Goal: Transaction & Acquisition: Purchase product/service

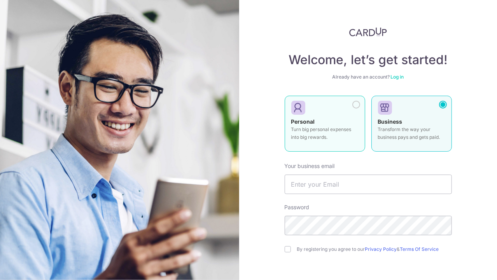
click at [338, 107] on div at bounding box center [321, 108] width 61 height 12
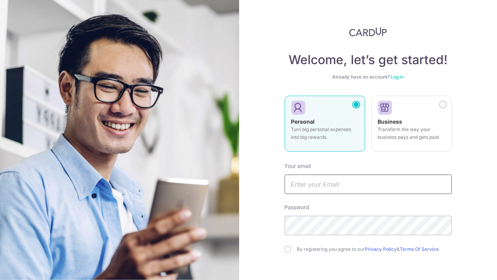
click at [326, 188] on input "text" at bounding box center [367, 184] width 167 height 19
type input "yewkeng1987@yahoo.com.sg"
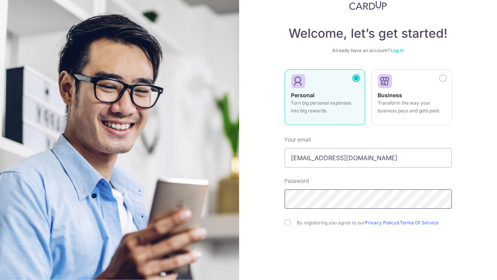
scroll to position [40, 0]
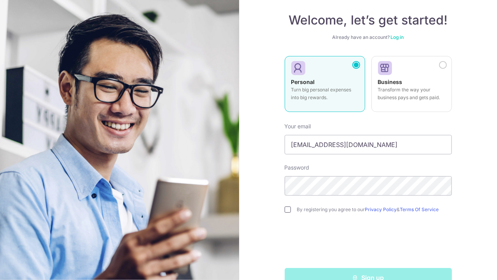
click at [288, 210] on input "checkbox" at bounding box center [287, 209] width 6 height 6
checkbox input "true"
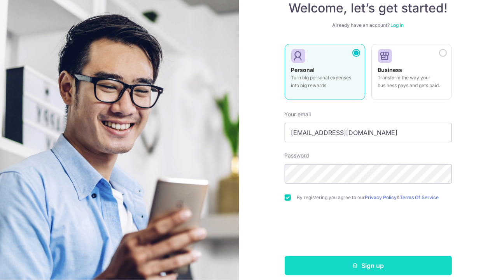
scroll to position [59, 0]
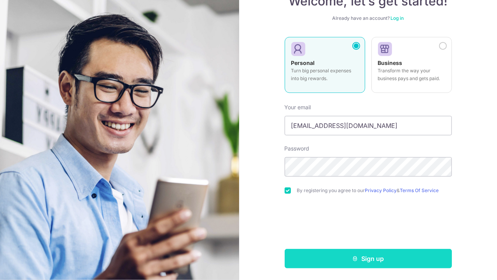
click at [391, 261] on button "Sign up" at bounding box center [367, 258] width 167 height 19
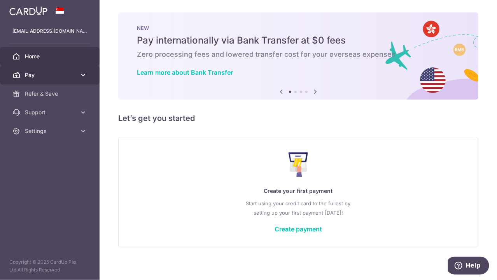
click at [86, 75] on icon at bounding box center [83, 75] width 8 height 8
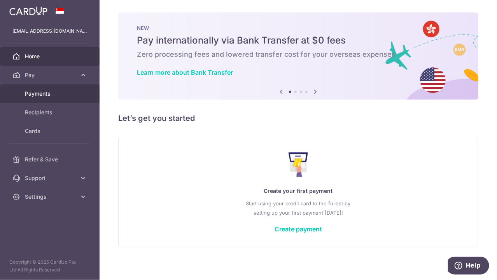
click at [49, 90] on span "Payments" at bounding box center [50, 94] width 51 height 8
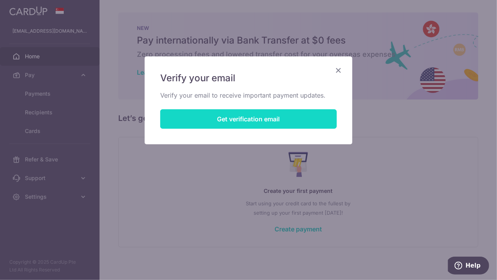
click at [251, 121] on button "Get verification email" at bounding box center [248, 118] width 176 height 19
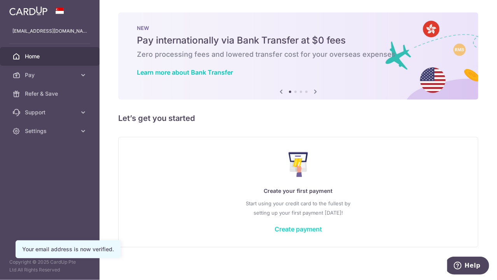
click at [293, 230] on link "Create payment" at bounding box center [297, 229] width 47 height 8
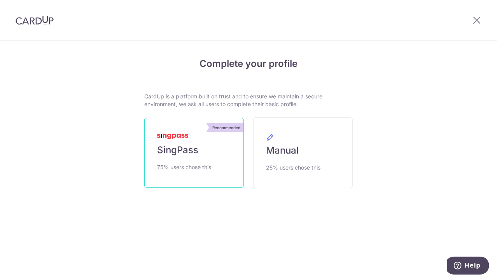
click at [195, 143] on link "Recommended SingPass 75% users chose this" at bounding box center [193, 153] width 99 height 70
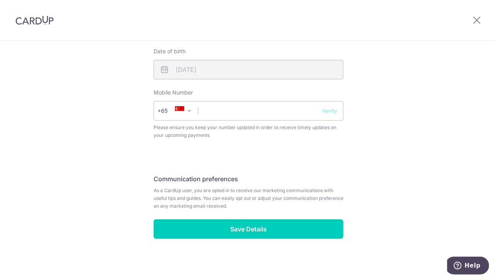
scroll to position [295, 0]
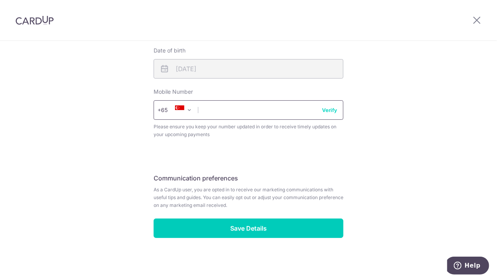
click at [298, 112] on input "text" at bounding box center [249, 109] width 190 height 19
type input "81123618"
click at [329, 113] on button "Verify" at bounding box center [329, 110] width 15 height 8
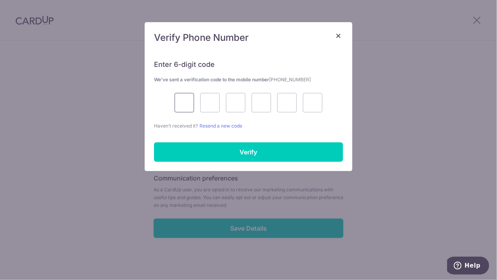
click at [187, 102] on input "text" at bounding box center [184, 102] width 19 height 19
type input "2"
type input "0"
type input "8"
type input "5"
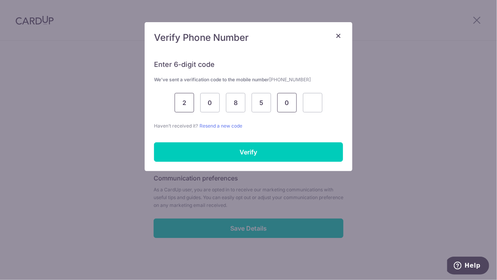
type input "0"
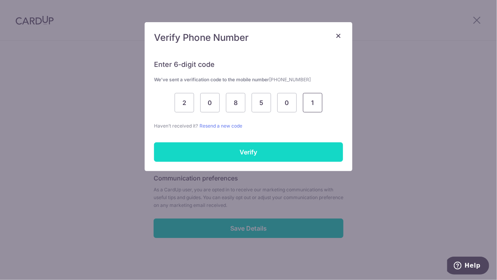
type input "1"
click at [218, 150] on input "Verify" at bounding box center [248, 151] width 189 height 19
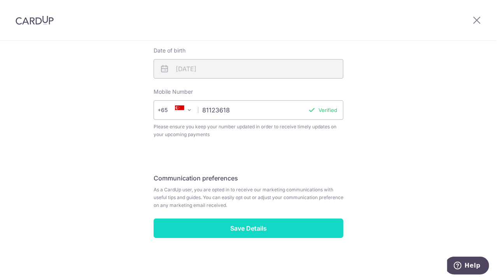
click at [253, 226] on input "Save Details" at bounding box center [249, 227] width 190 height 19
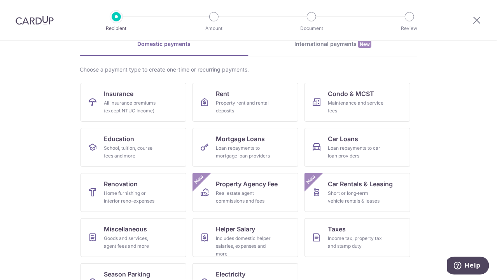
scroll to position [67, 0]
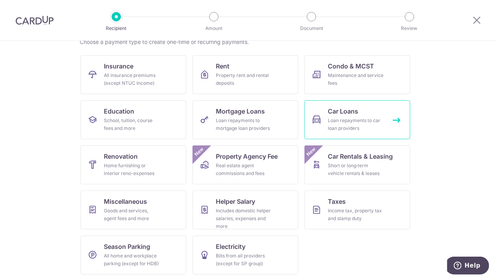
click at [359, 120] on div "Loan repayments to car loan providers" at bounding box center [356, 125] width 56 height 16
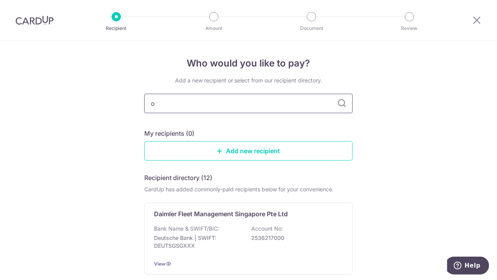
type input "oc"
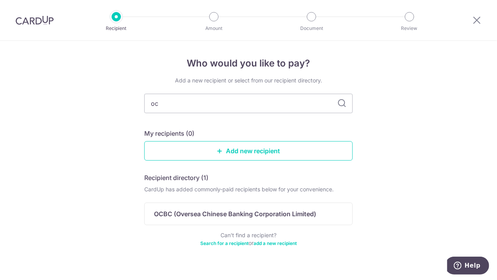
type input "o"
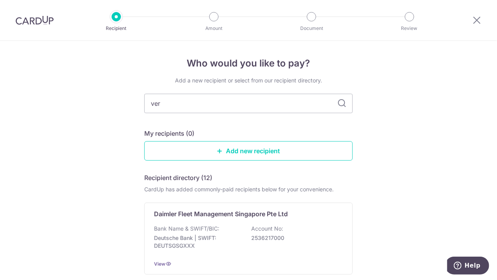
type input "ve"
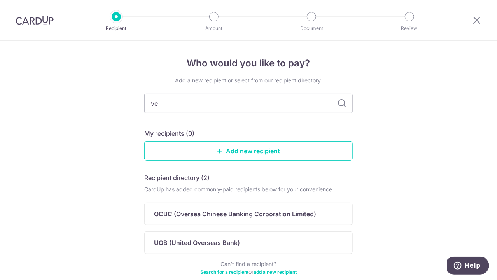
type input "v"
type input "ov"
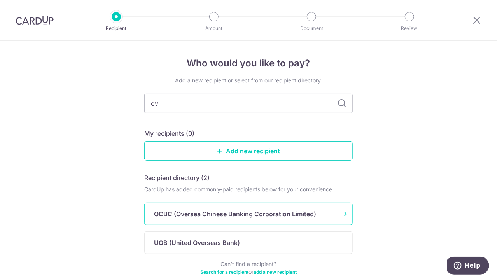
click at [283, 213] on p "OCBC (Oversea Chinese Banking Corporation Limited)" at bounding box center [235, 213] width 162 height 9
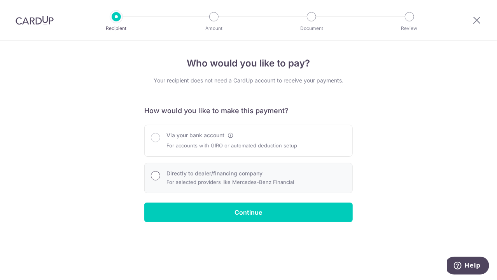
click at [158, 174] on input "Directly to dealer/financing company" at bounding box center [155, 175] width 9 height 9
radio input "true"
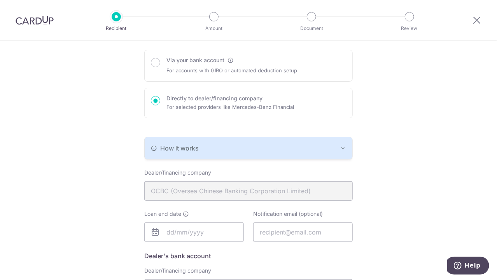
scroll to position [79, 0]
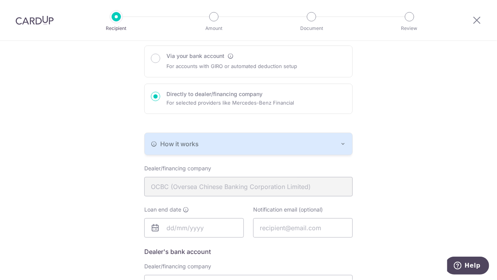
click at [153, 143] on icon "button" at bounding box center [154, 144] width 6 height 6
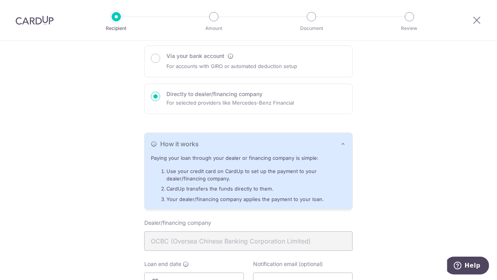
click at [342, 143] on icon "button" at bounding box center [343, 144] width 6 height 6
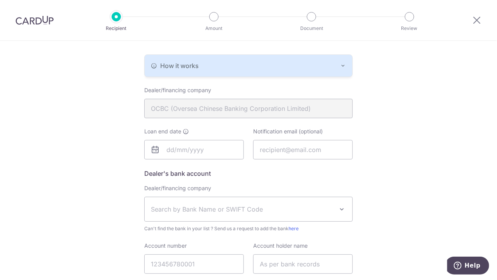
scroll to position [159, 0]
click at [227, 146] on input "text" at bounding box center [193, 148] width 99 height 19
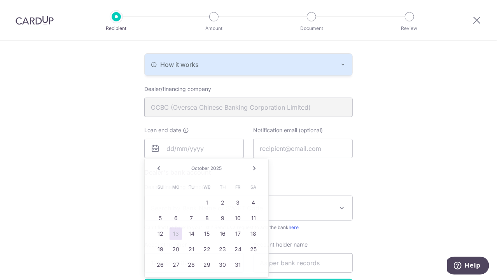
click at [435, 161] on div "Who would you like to pay? Your recipient does not need a CardUp account to rec…" at bounding box center [248, 108] width 497 height 452
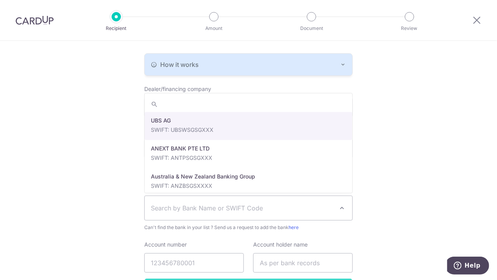
click at [177, 211] on span "Search by Bank Name or SWIFT Code" at bounding box center [242, 207] width 183 height 9
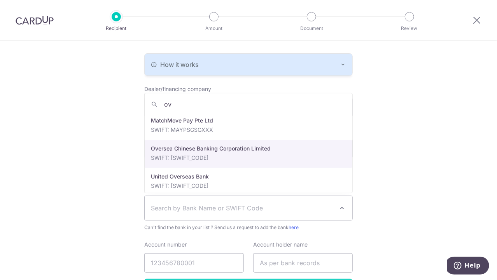
type input "ov"
select select "12"
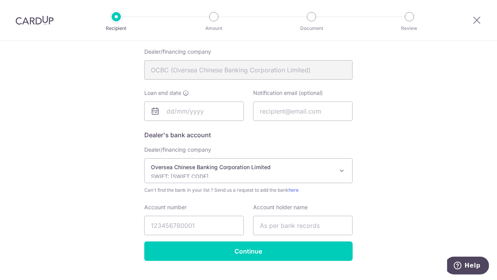
scroll to position [212, 0]
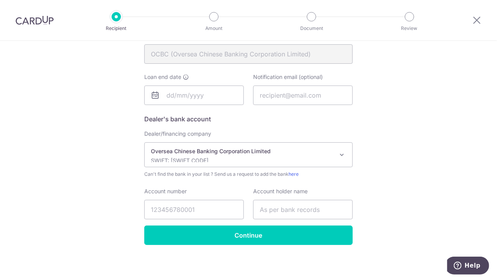
click at [66, 114] on div "Who would you like to pay? Your recipient does not need a CardUp account to rec…" at bounding box center [248, 55] width 497 height 452
click at [215, 92] on input "text" at bounding box center [193, 95] width 99 height 19
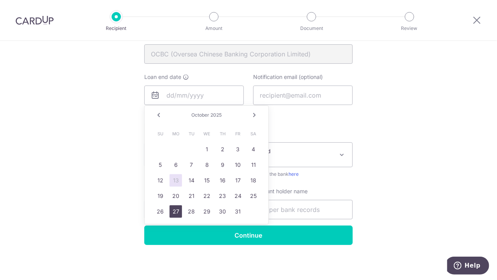
click at [178, 209] on link "27" at bounding box center [175, 211] width 12 height 12
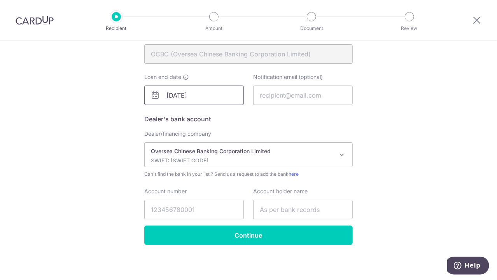
click at [213, 97] on input "10/27/2025" at bounding box center [193, 95] width 99 height 19
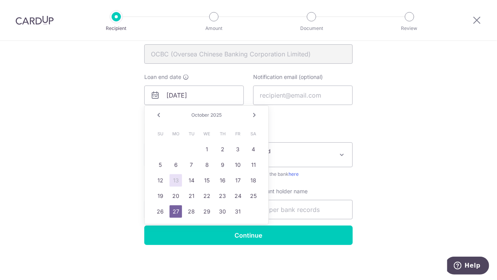
click at [220, 115] on span "2025" at bounding box center [215, 115] width 11 height 6
click at [254, 116] on link "Next" at bounding box center [254, 114] width 9 height 9
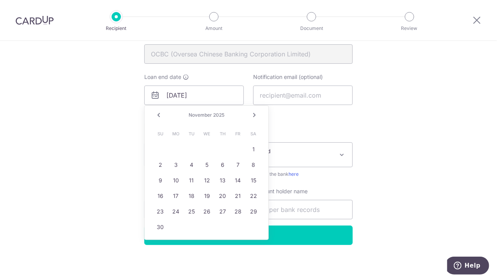
click at [213, 112] on div "November 2025" at bounding box center [206, 115] width 57 height 6
click at [209, 117] on span "November" at bounding box center [199, 115] width 23 height 6
click at [212, 94] on input "10/27/2025" at bounding box center [193, 95] width 99 height 19
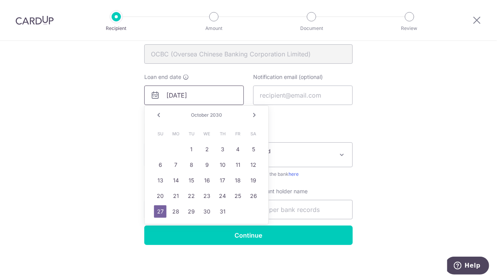
type input "10/27/2030"
click at [462, 125] on div "Who would you like to pay? Your recipient does not need a CardUp account to rec…" at bounding box center [248, 55] width 497 height 452
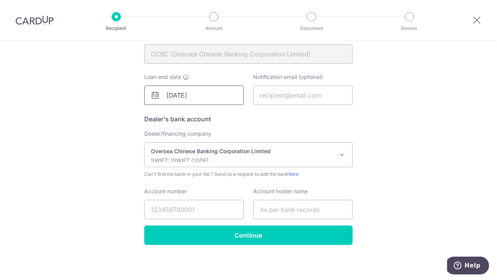
click at [233, 96] on input "10/27/2030" at bounding box center [193, 95] width 99 height 19
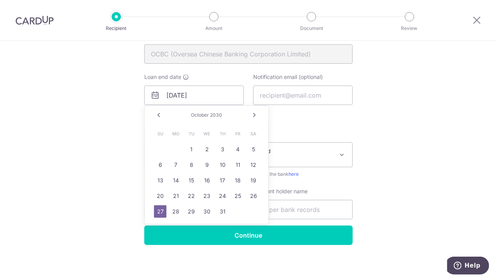
click at [418, 148] on div "Who would you like to pay? Your recipient does not need a CardUp account to rec…" at bounding box center [248, 55] width 497 height 452
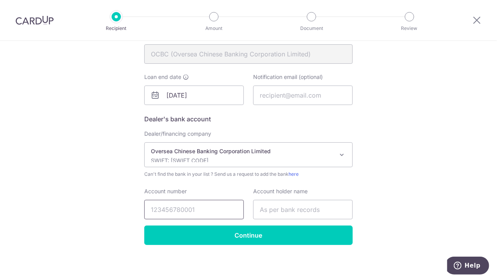
click at [214, 208] on input "Account number" at bounding box center [193, 209] width 99 height 19
paste input "574260985500000"
type input "574260985500000"
click at [281, 208] on input "text" at bounding box center [302, 209] width 99 height 19
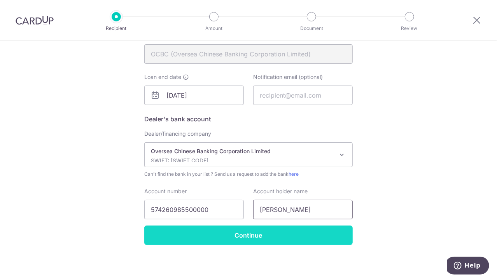
type input "Cheng Yew Keng"
click at [233, 239] on input "Continue" at bounding box center [248, 234] width 208 height 19
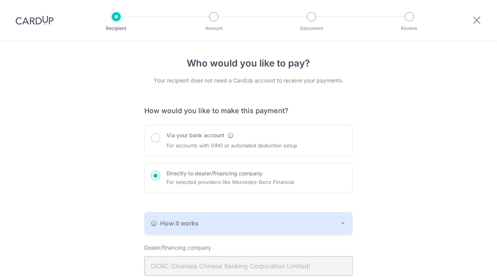
scroll to position [252, 0]
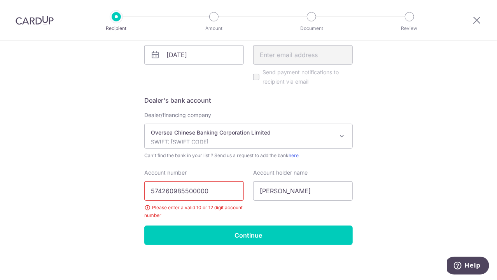
click at [211, 190] on input "574260985500000" at bounding box center [193, 190] width 99 height 19
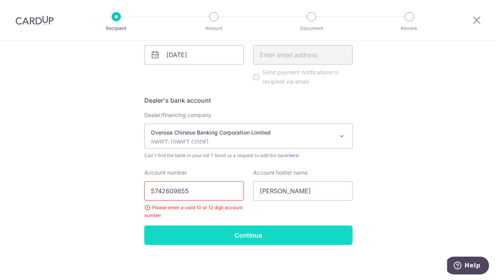
type input "5742609855"
click at [257, 237] on input "Continue" at bounding box center [248, 234] width 208 height 19
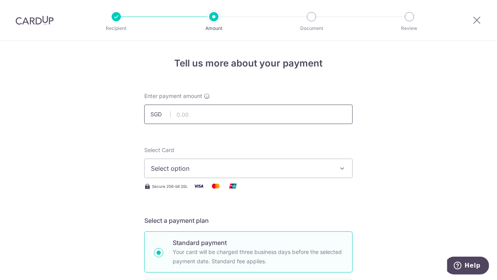
click at [209, 115] on input "text" at bounding box center [248, 114] width 208 height 19
type input "572.00"
click at [255, 163] on button "Select option" at bounding box center [248, 168] width 208 height 19
click at [248, 185] on link "Add credit card" at bounding box center [249, 190] width 208 height 14
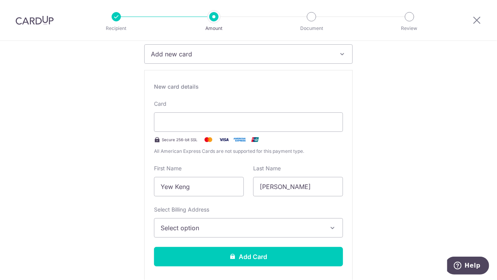
scroll to position [119, 0]
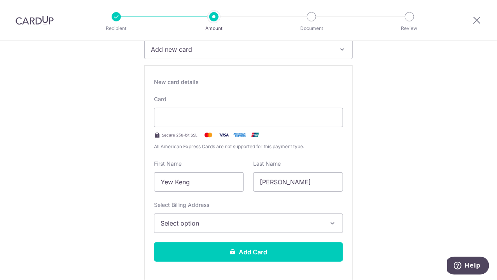
click at [245, 227] on button "Select option" at bounding box center [248, 222] width 189 height 19
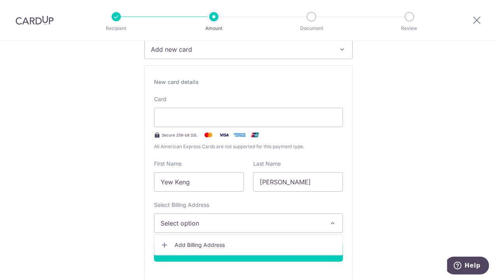
click at [241, 243] on span "Add Billing Address" at bounding box center [256, 245] width 162 height 8
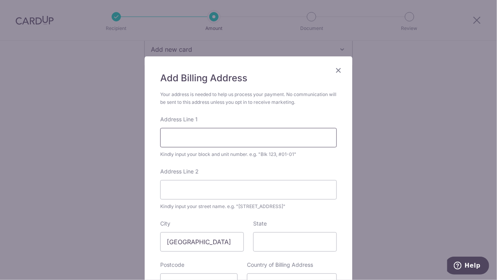
click at [250, 136] on input "Address Line 1" at bounding box center [248, 137] width 176 height 19
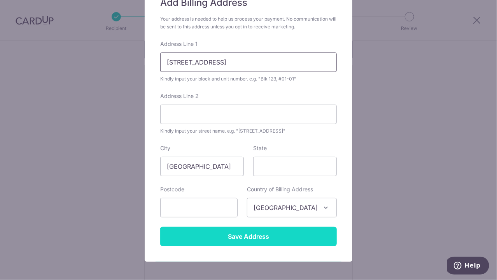
scroll to position [79, 0]
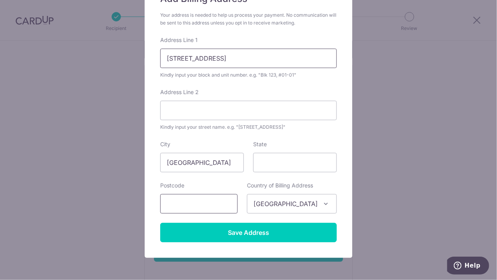
type input "1 Dairy Farm Heights #05-01"
click at [237, 204] on input "text" at bounding box center [198, 203] width 77 height 19
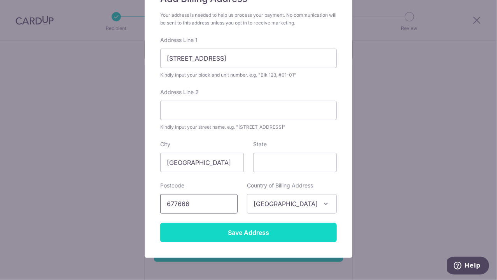
type input "677666"
click at [248, 237] on input "Save Address" at bounding box center [248, 232] width 176 height 19
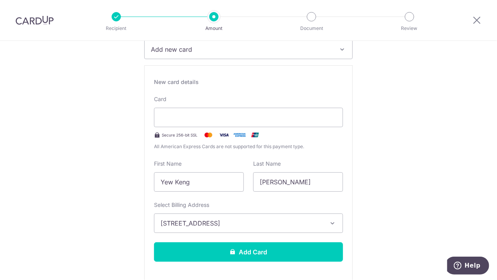
scroll to position [198, 0]
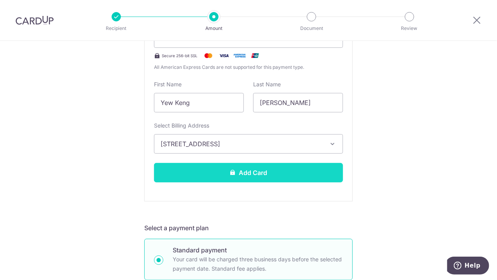
click at [276, 175] on button "Add Card" at bounding box center [248, 172] width 189 height 19
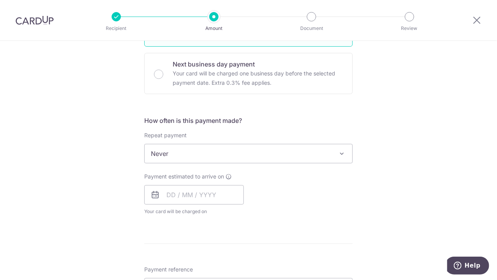
scroll to position [224, 0]
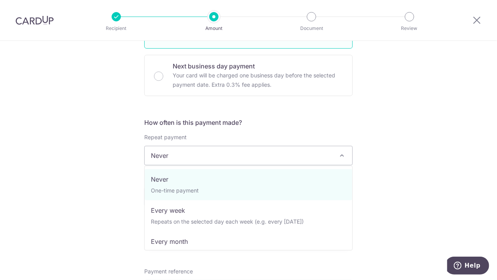
click at [223, 149] on span "Never" at bounding box center [249, 155] width 208 height 19
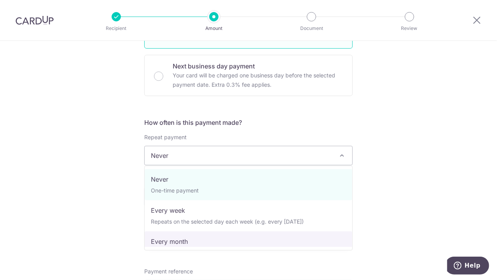
select select "3"
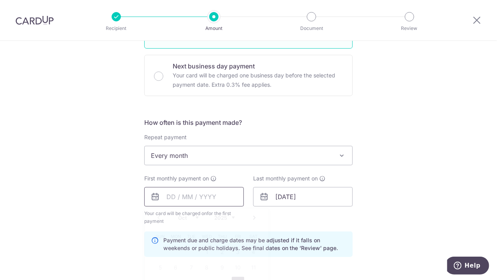
click at [211, 196] on input "text" at bounding box center [193, 196] width 99 height 19
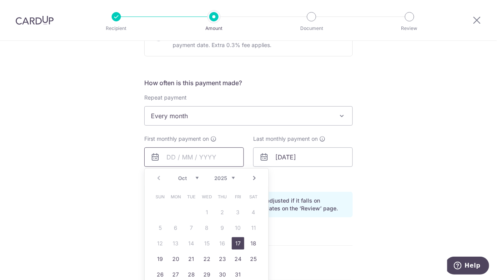
scroll to position [303, 0]
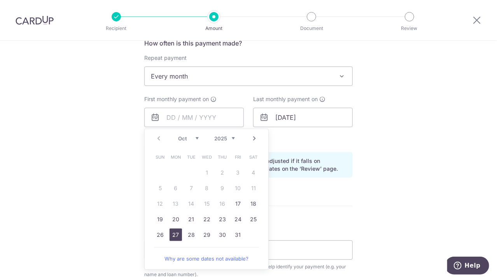
click at [177, 234] on link "27" at bounding box center [175, 235] width 12 height 12
type input "[DATE]"
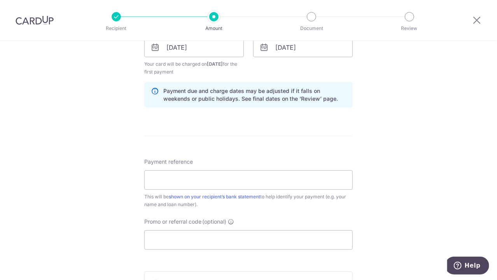
scroll to position [422, 0]
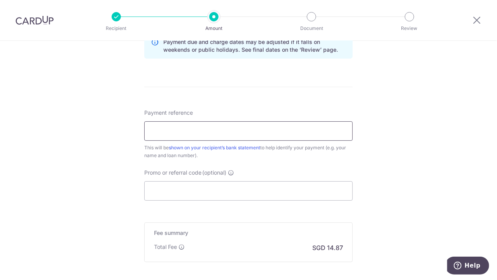
click at [227, 129] on input "Payment reference" at bounding box center [248, 130] width 208 height 19
type input "Car Loan"
click at [199, 188] on input "Promo or referral code (optional)" at bounding box center [248, 190] width 208 height 19
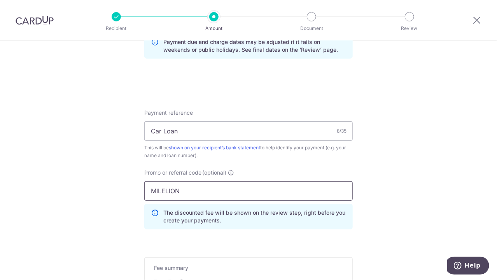
type input "MILELION"
click at [293, 236] on form "Enter payment amount SGD 572.00 572.00 Card added successfully Select Card ****…" at bounding box center [248, 15] width 208 height 690
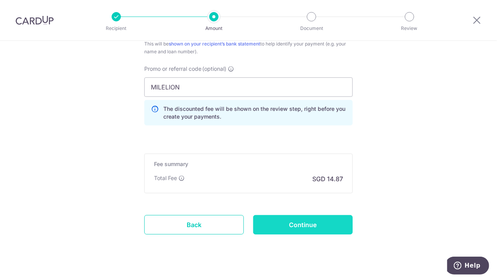
scroll to position [536, 0]
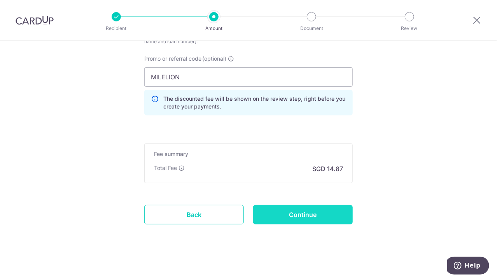
click at [282, 218] on input "Continue" at bounding box center [302, 214] width 99 height 19
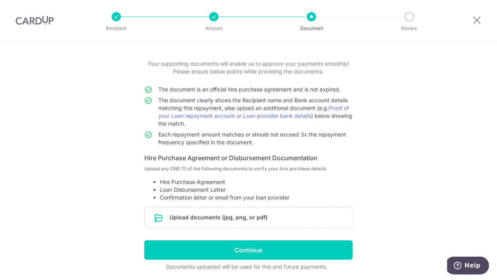
scroll to position [59, 0]
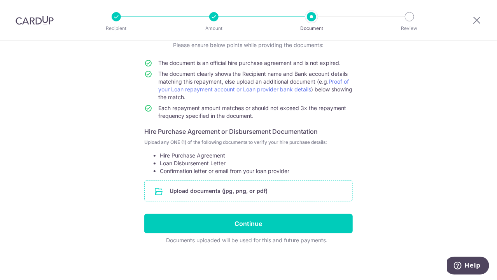
click at [256, 192] on input "file" at bounding box center [249, 191] width 208 height 20
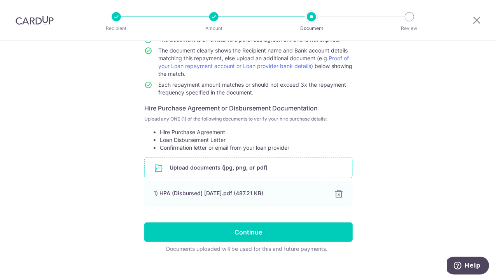
scroll to position [91, 0]
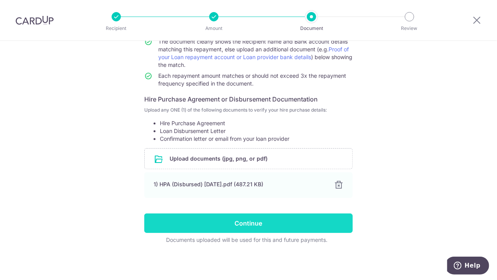
click at [231, 224] on input "Continue" at bounding box center [248, 222] width 208 height 19
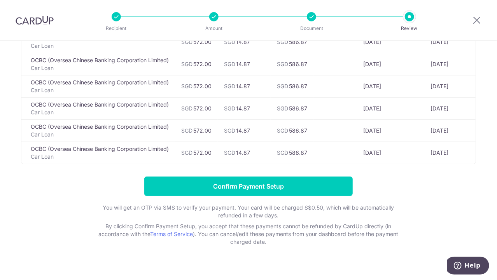
scroll to position [1309, 0]
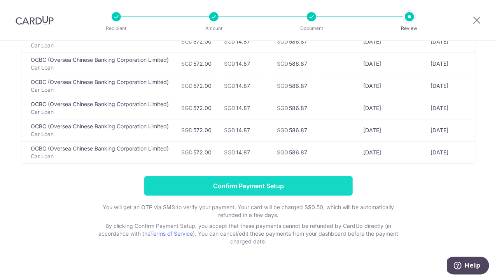
click at [255, 177] on input "Confirm Payment Setup" at bounding box center [248, 185] width 208 height 19
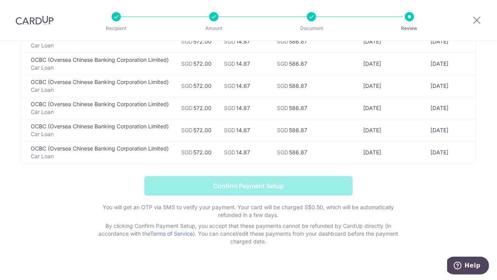
click at [255, 177] on form "Confirm Payment Setup You will get an OTP via SMS to verify your payment. Your …" at bounding box center [248, 210] width 455 height 69
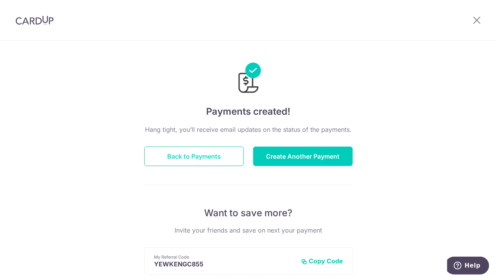
click at [193, 160] on button "Back to Payments" at bounding box center [193, 156] width 99 height 19
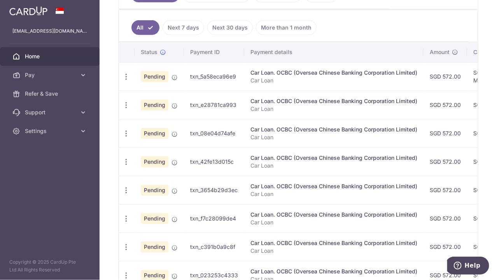
scroll to position [79, 0]
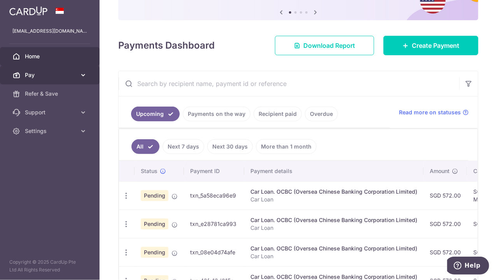
click at [85, 76] on icon at bounding box center [83, 75] width 8 height 8
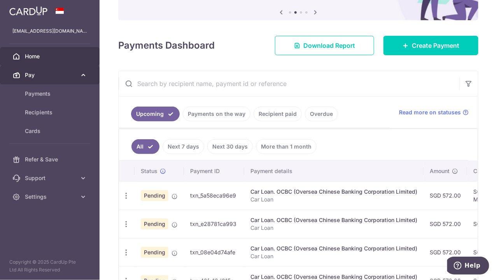
click at [85, 76] on icon at bounding box center [83, 75] width 8 height 8
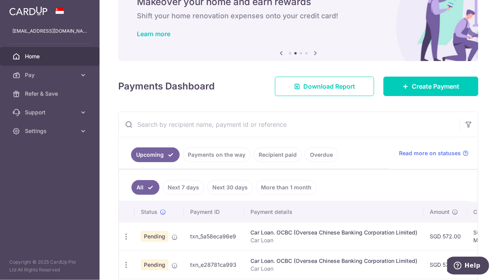
scroll to position [0, 0]
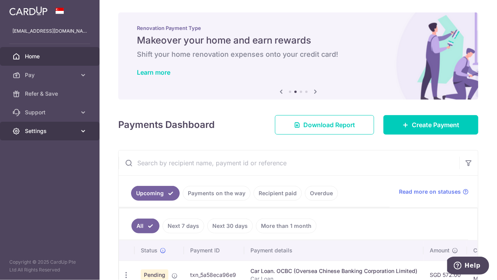
click at [69, 130] on span "Settings" at bounding box center [50, 131] width 51 height 8
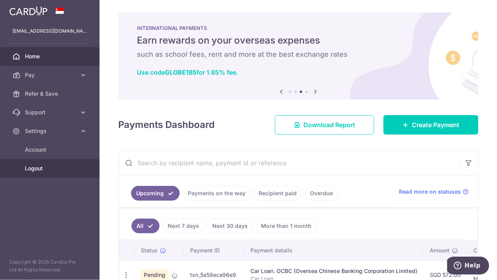
click at [37, 167] on span "Logout" at bounding box center [50, 168] width 51 height 8
